Goal: Task Accomplishment & Management: Use online tool/utility

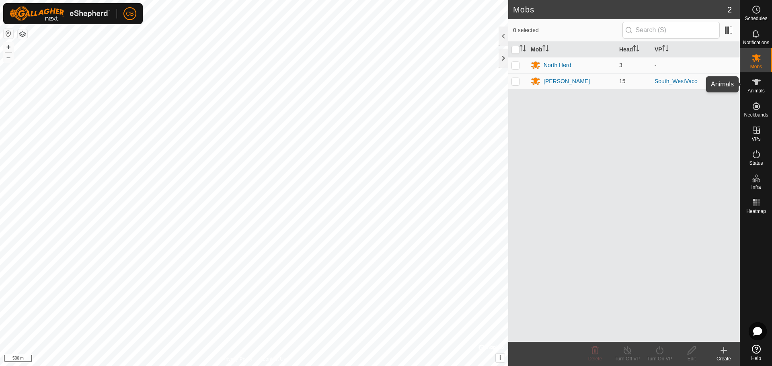
click at [762, 78] on es-animals-svg-icon at bounding box center [756, 82] width 14 height 13
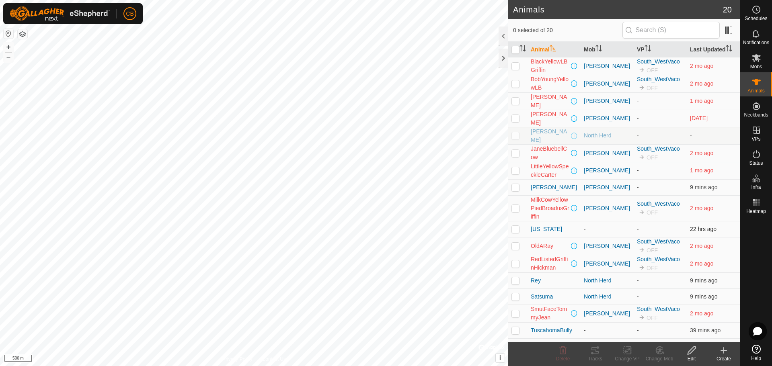
click at [518, 226] on p-checkbox at bounding box center [516, 229] width 8 height 6
checkbox input "true"
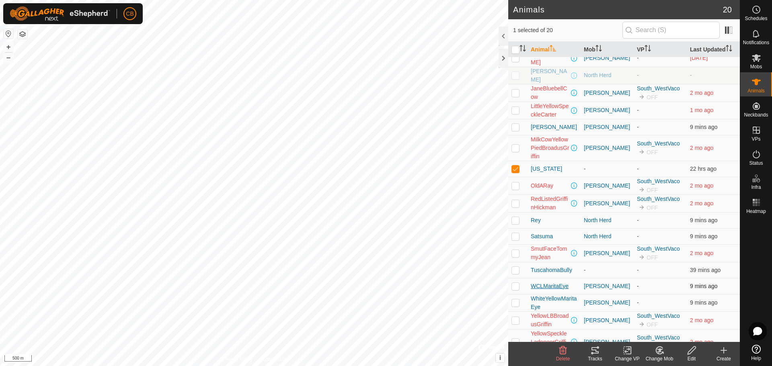
scroll to position [70, 0]
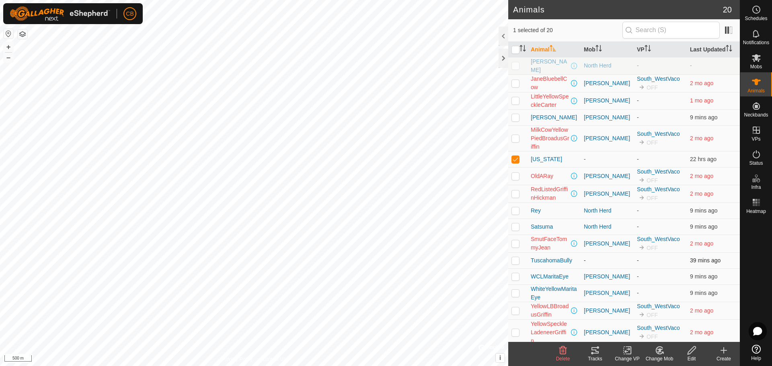
click at [515, 257] on p-checkbox at bounding box center [516, 260] width 8 height 6
checkbox input "true"
click at [514, 156] on p-checkbox at bounding box center [516, 159] width 8 height 6
checkbox input "false"
click at [516, 259] on p-checkbox at bounding box center [516, 260] width 8 height 6
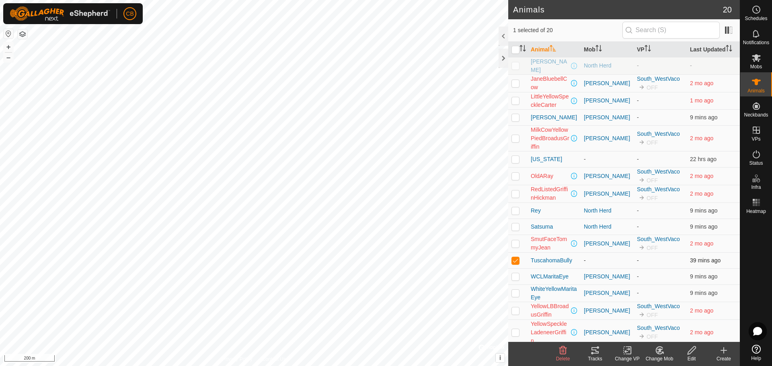
checkbox input "false"
checkbox input "true"
click at [514, 290] on p-checkbox at bounding box center [516, 293] width 8 height 6
checkbox input "true"
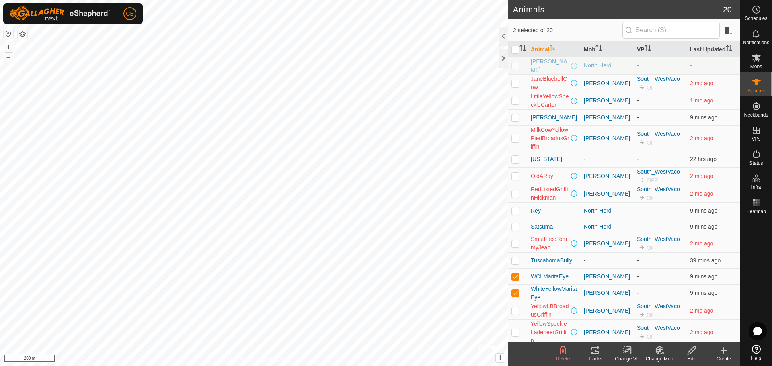
click at [625, 354] on icon at bounding box center [628, 351] width 10 height 10
click at [638, 313] on link "Choose VP..." at bounding box center [652, 316] width 80 height 16
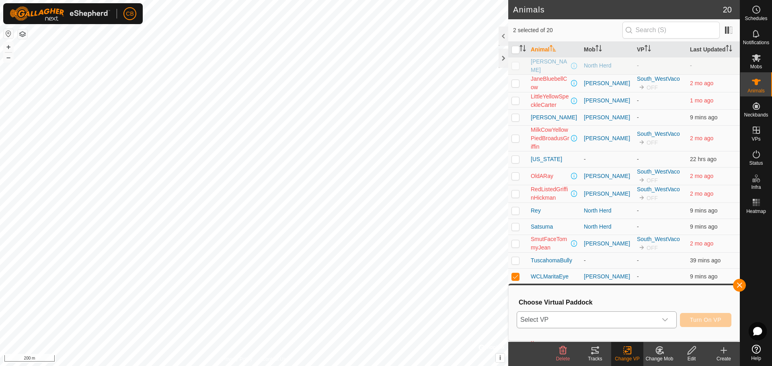
click at [615, 329] on p-select "Select VP" at bounding box center [597, 320] width 160 height 17
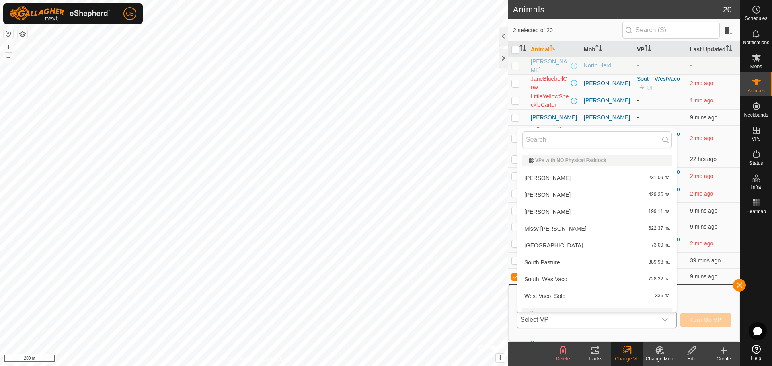
click at [543, 243] on li "Poplarville 73.09 ha" at bounding box center [597, 246] width 159 height 16
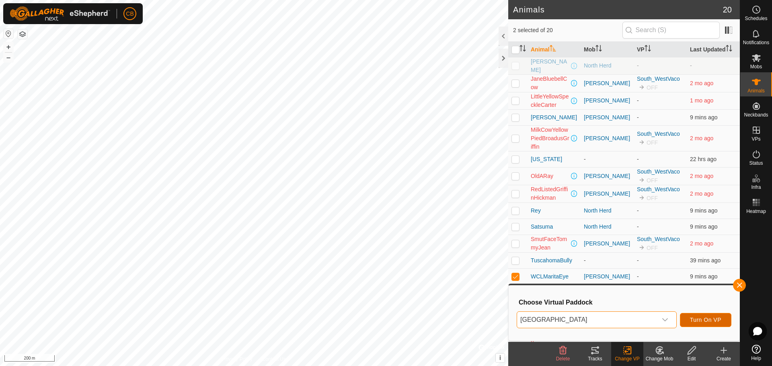
click at [709, 327] on button "Turn On VP" at bounding box center [705, 320] width 51 height 14
